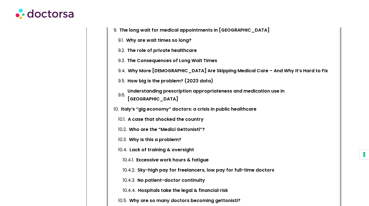
scroll to position [421, 0]
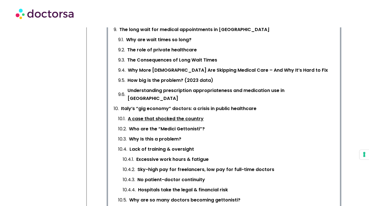
click at [179, 115] on link "A case that shocked the country" at bounding box center [166, 119] width 76 height 8
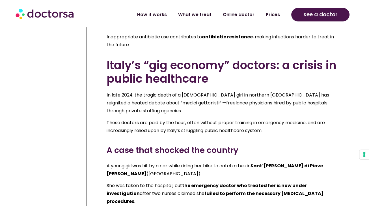
scroll to position [6656, 0]
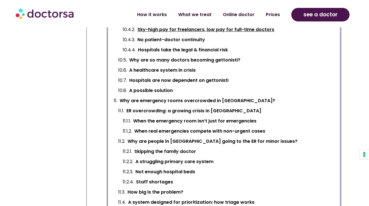
scroll to position [576, 0]
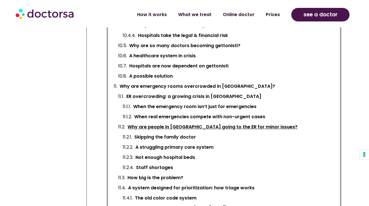
click at [233, 123] on link "Why are people in [GEOGRAPHIC_DATA] going to the ER for minor issues?" at bounding box center [212, 127] width 170 height 8
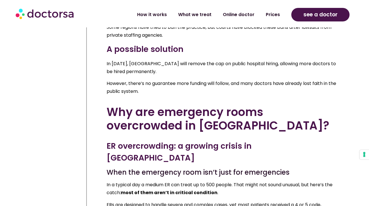
scroll to position [7541, 0]
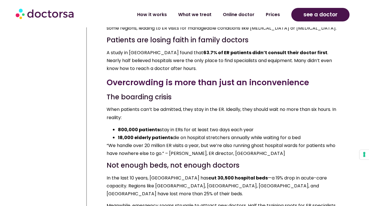
scroll to position [8189, 0]
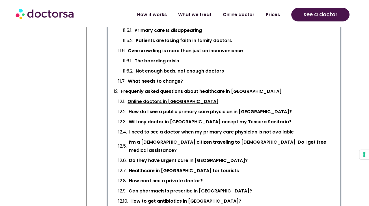
scroll to position [774, 0]
click at [163, 198] on link "How to get antibiotics in [GEOGRAPHIC_DATA]?" at bounding box center [185, 202] width 111 height 8
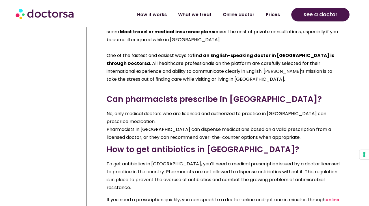
scroll to position [9691, 0]
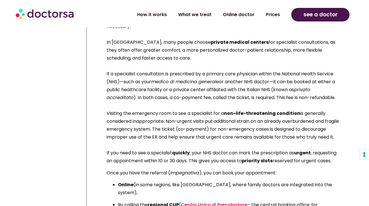
scroll to position [10201, 0]
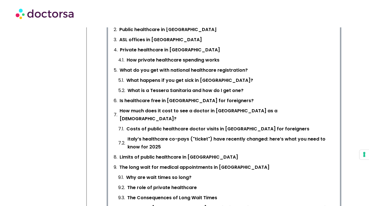
scroll to position [283, 0]
click at [230, 92] on link "What is a Tessera Sanitaria and how do I get one?" at bounding box center [185, 91] width 116 height 8
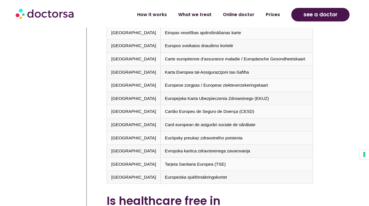
scroll to position [2874, 0]
